Goal: Check status

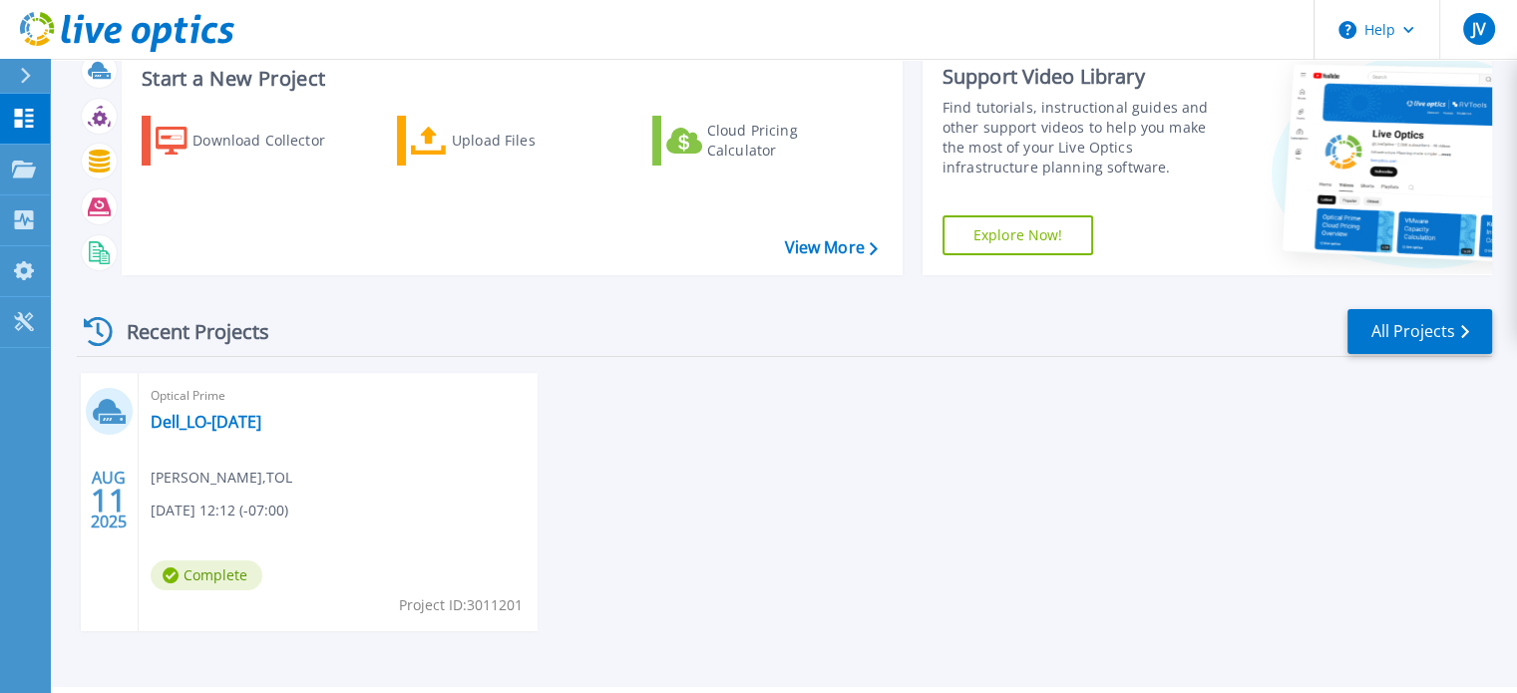
scroll to position [113, 0]
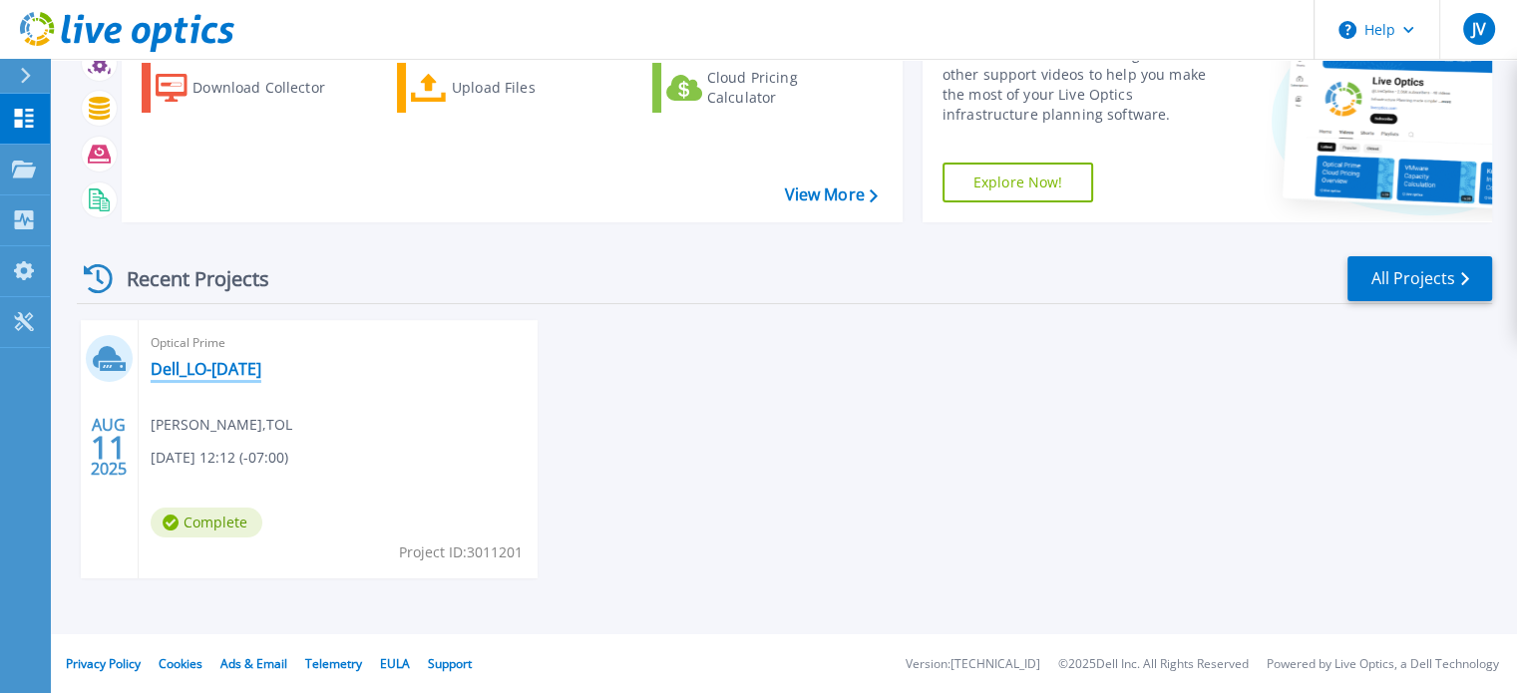
click at [205, 366] on link "Dell_LO-[DATE]" at bounding box center [206, 369] width 111 height 20
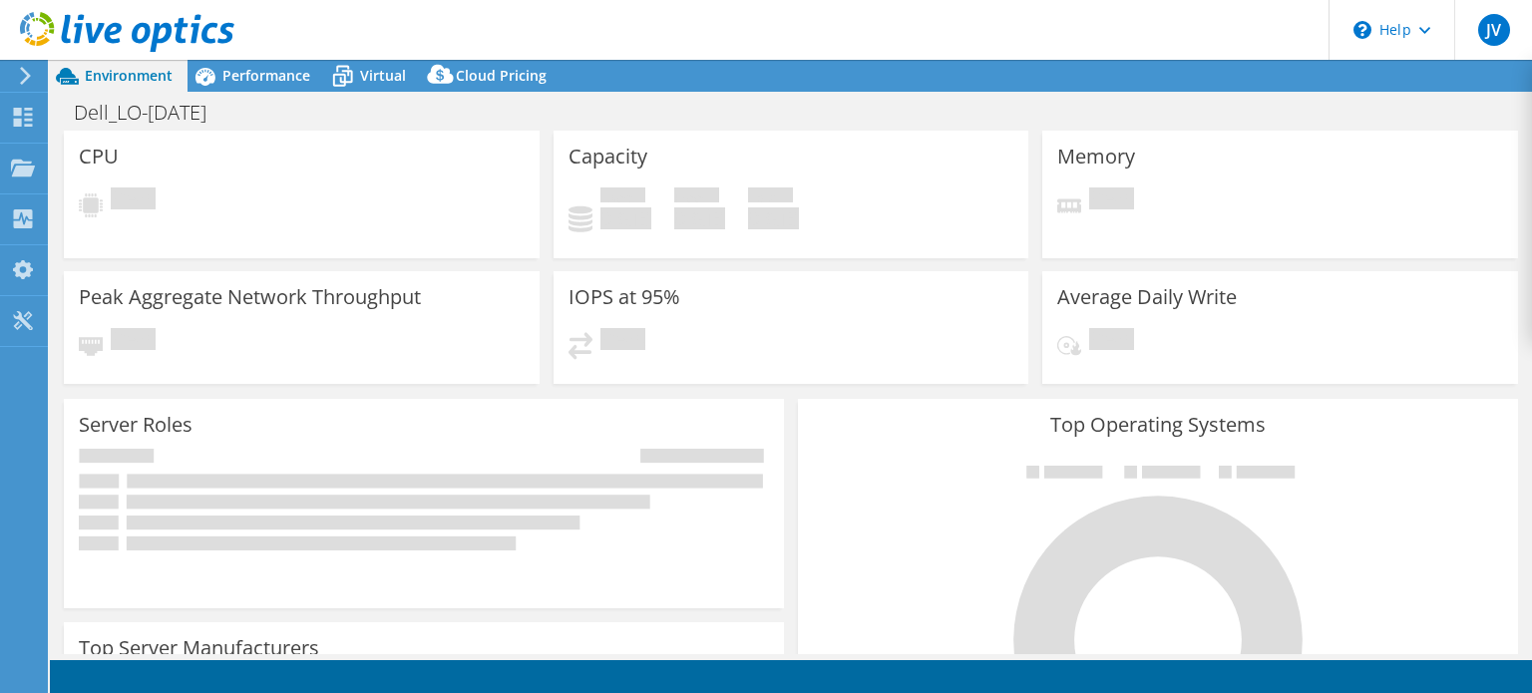
select select "USD"
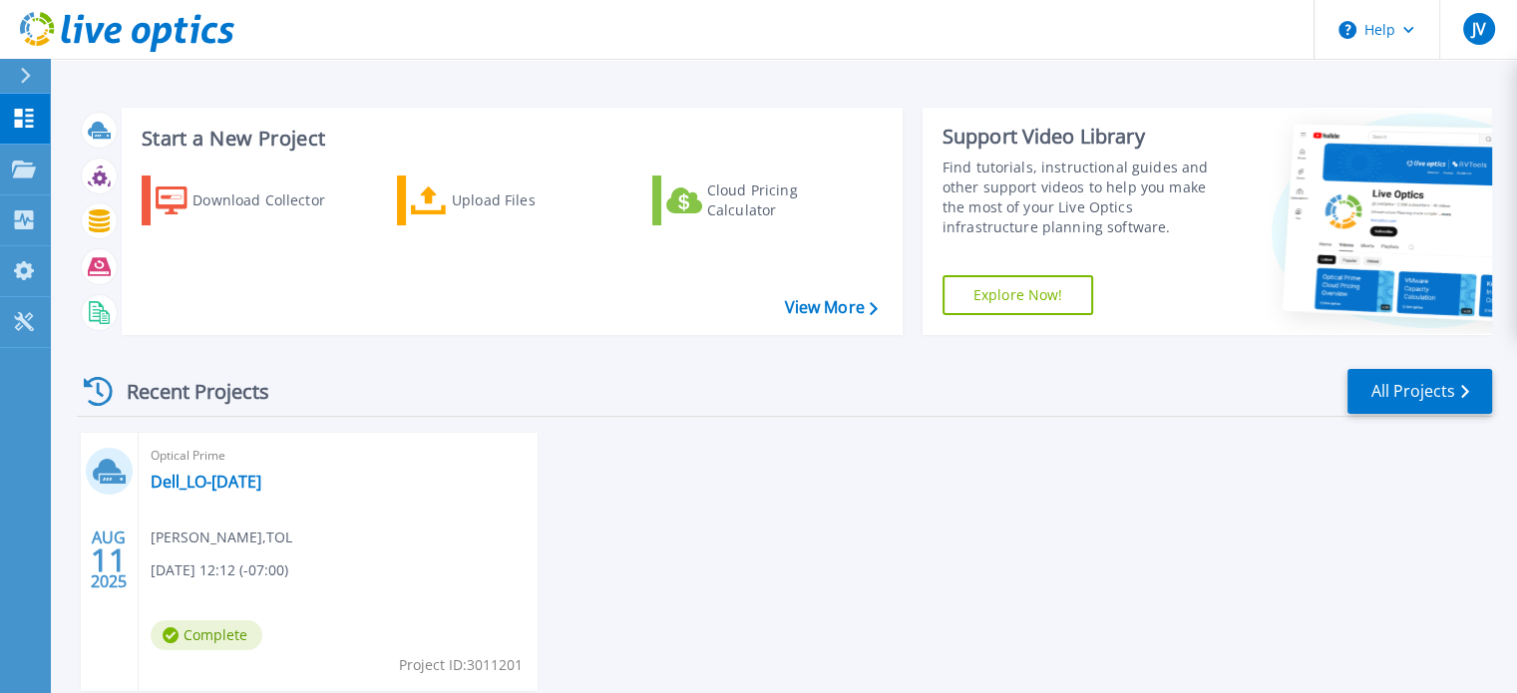
scroll to position [100, 0]
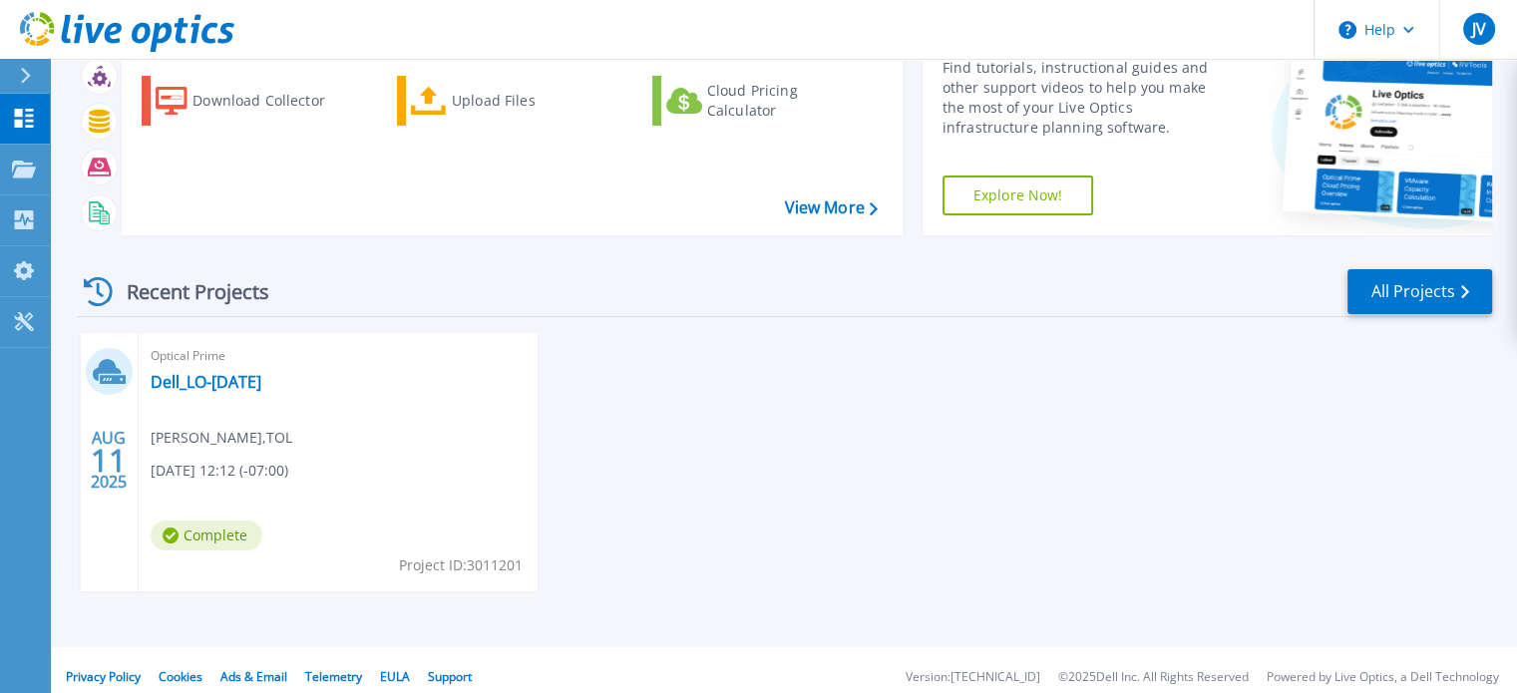
click at [105, 292] on icon at bounding box center [98, 291] width 29 height 29
